Goal: Ask a question

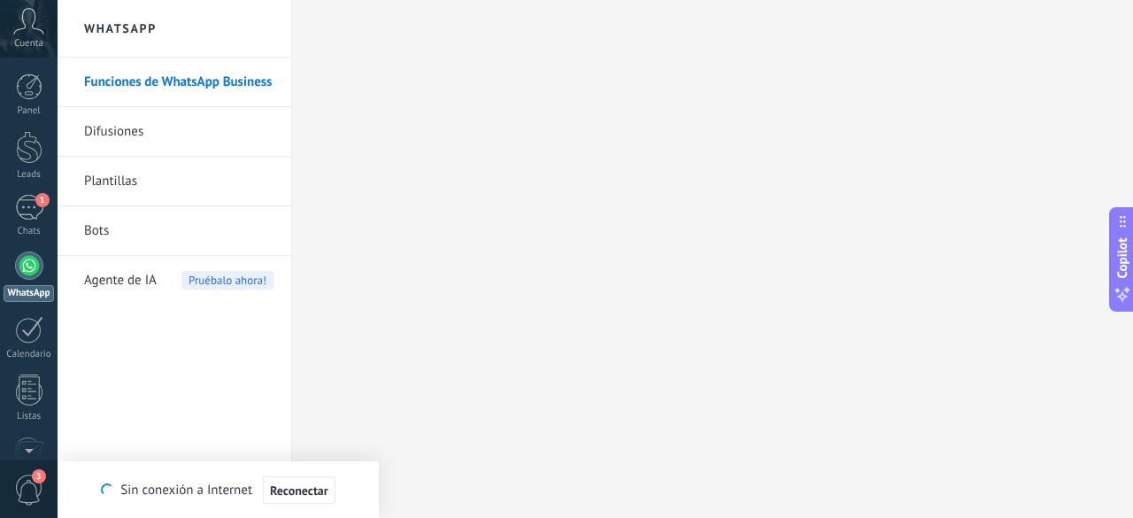
click at [140, 82] on link "Funciones de WhatsApp Business" at bounding box center [178, 83] width 189 height 50
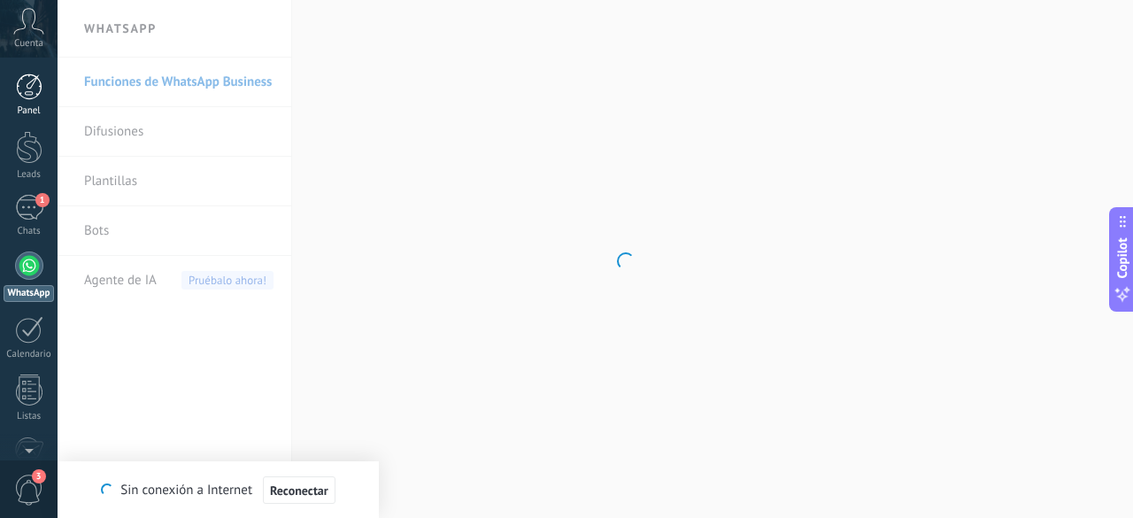
click at [27, 88] on div at bounding box center [29, 86] width 27 height 27
click at [28, 21] on icon at bounding box center [28, 21] width 31 height 27
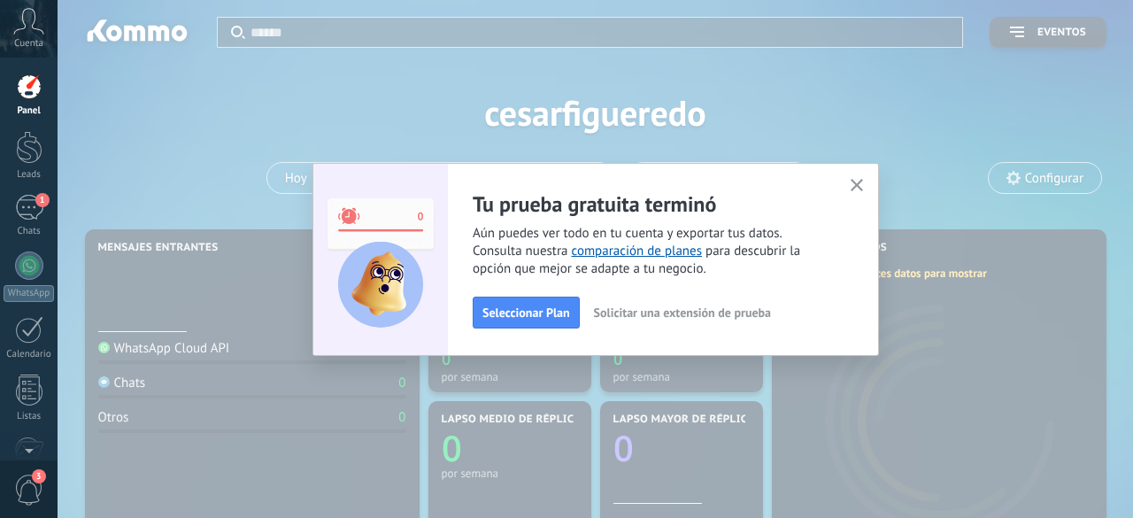
click at [717, 318] on span "Solicitar una extensión de prueba" at bounding box center [682, 312] width 177 height 12
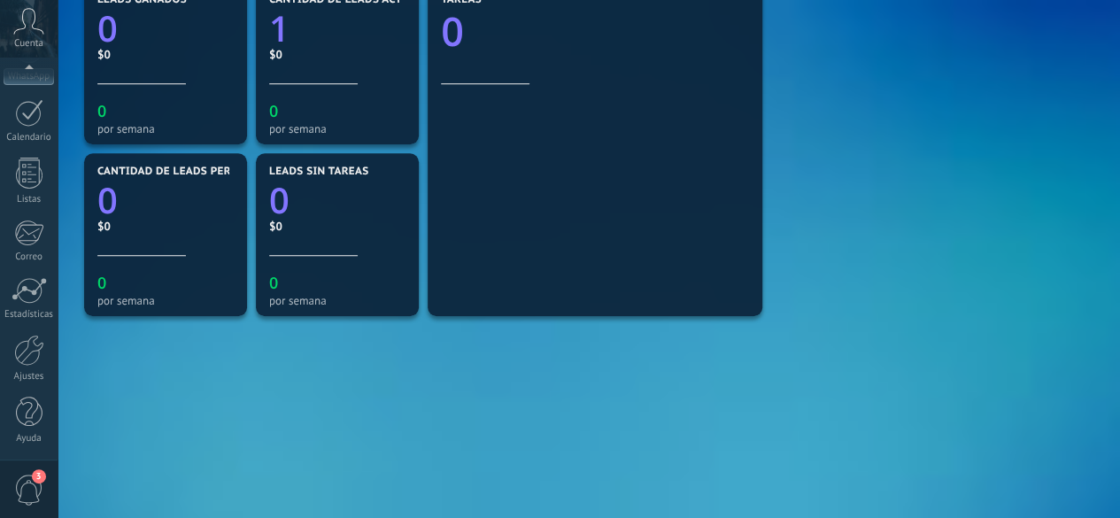
scroll to position [620, 0]
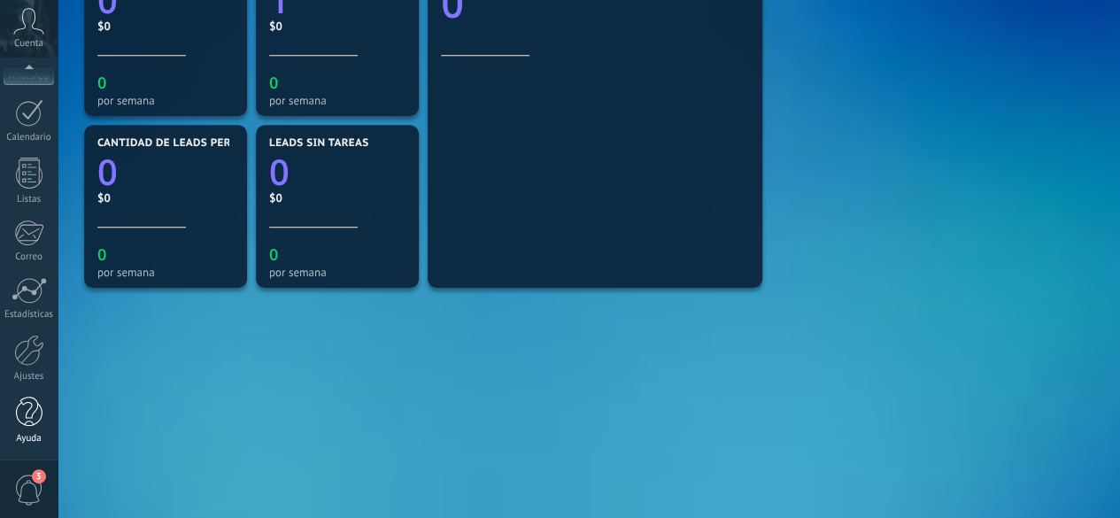
click at [32, 426] on div at bounding box center [29, 411] width 27 height 31
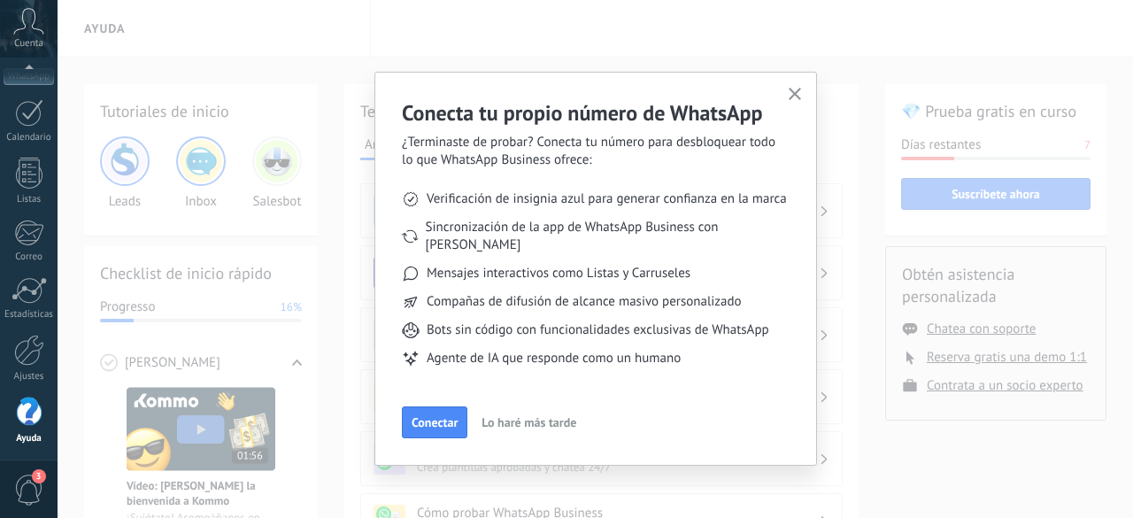
click at [551, 416] on span "Lo haré más tarde" at bounding box center [528, 422] width 95 height 12
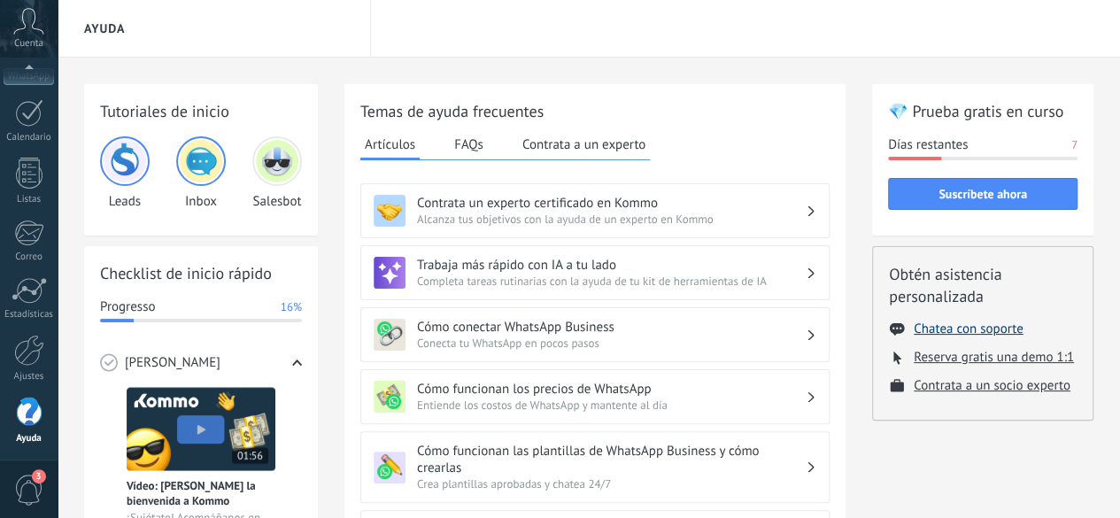
click at [956, 330] on button "Chatea con soporte" at bounding box center [967, 328] width 109 height 17
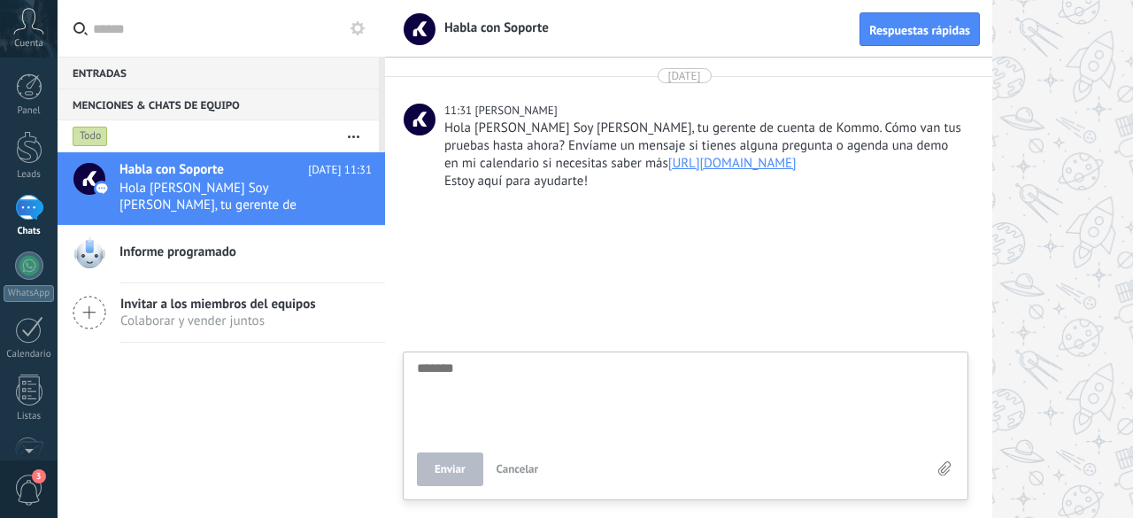
click at [668, 167] on link "https://calendly.com/tatiana_p/" at bounding box center [732, 163] width 128 height 17
